Goal: Find specific page/section: Find specific page/section

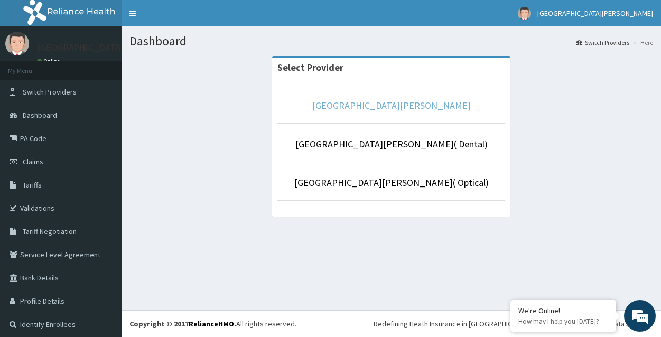
click at [377, 108] on link "[GEOGRAPHIC_DATA][PERSON_NAME]" at bounding box center [391, 105] width 159 height 12
click at [408, 106] on link "[GEOGRAPHIC_DATA][PERSON_NAME]" at bounding box center [391, 105] width 159 height 12
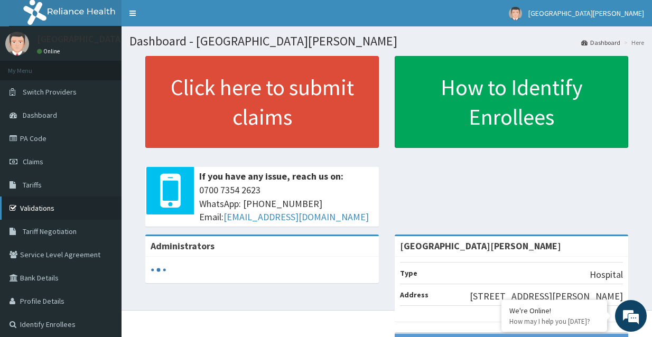
click at [48, 206] on link "Validations" at bounding box center [61, 208] width 122 height 23
